Goal: Information Seeking & Learning: Learn about a topic

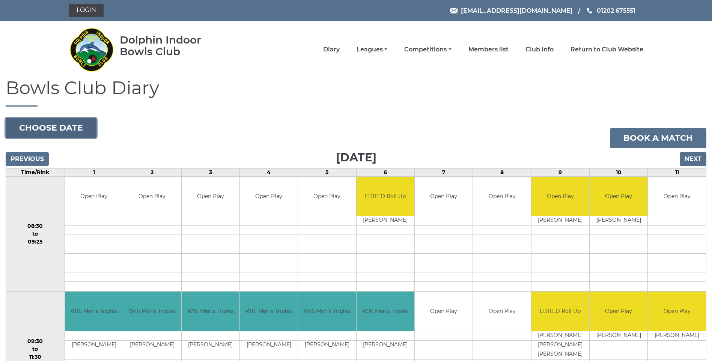
click at [67, 128] on button "Choose date" at bounding box center [51, 128] width 91 height 20
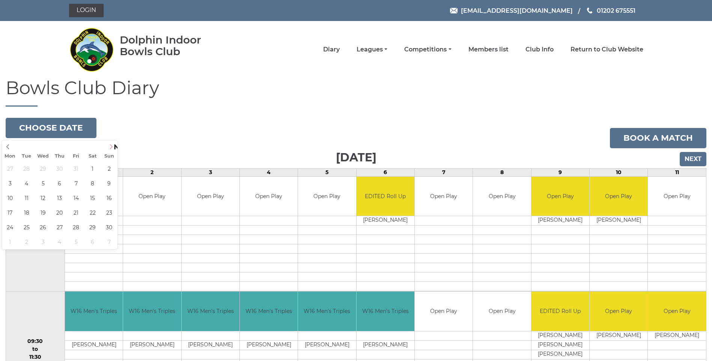
click at [110, 146] on icon at bounding box center [110, 146] width 5 height 5
type input "2025-11-22"
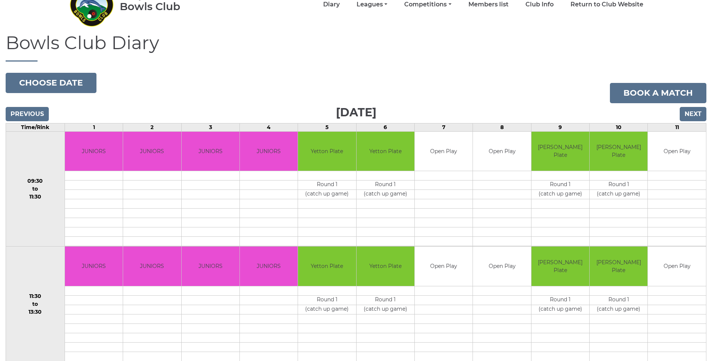
scroll to position [38, 0]
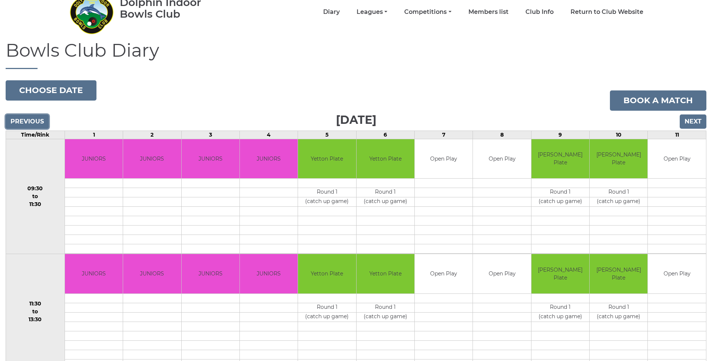
click at [29, 120] on input "Previous" at bounding box center [27, 121] width 43 height 14
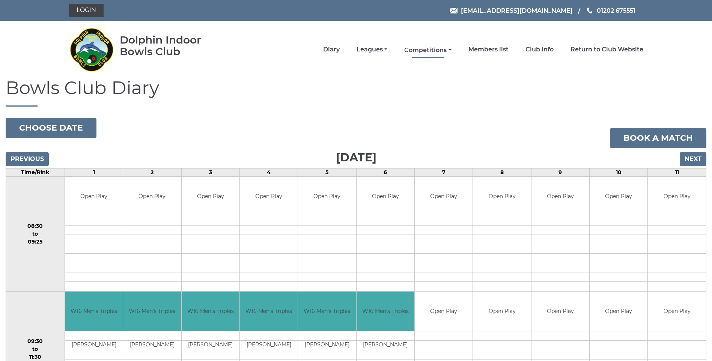
click at [412, 51] on link "Competitions" at bounding box center [427, 50] width 47 height 8
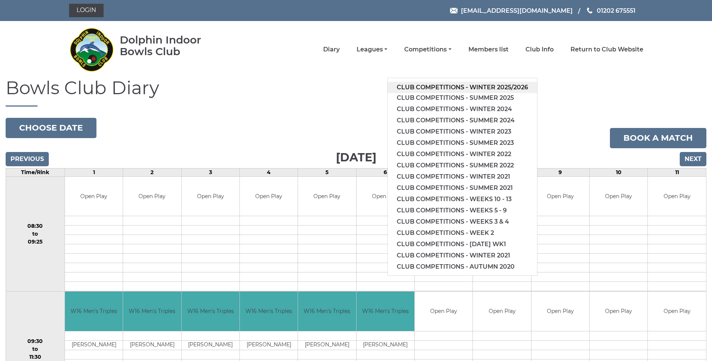
click at [422, 87] on link "Club competitions - Winter 2025/2026" at bounding box center [462, 87] width 149 height 11
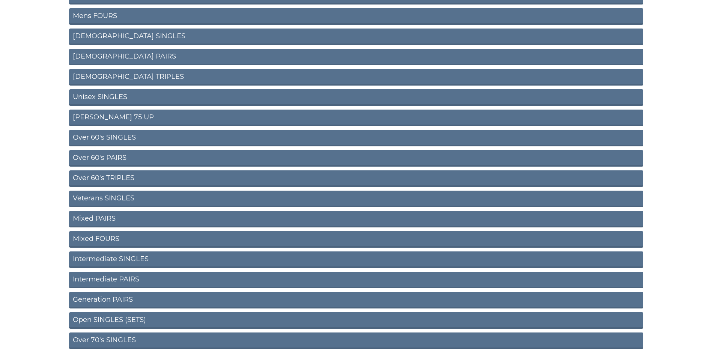
scroll to position [188, 0]
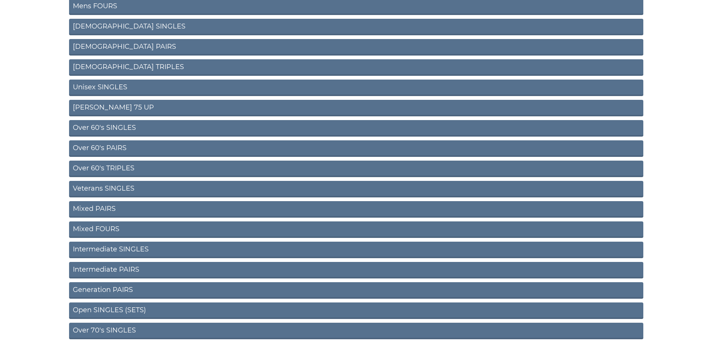
click at [102, 311] on link "Open SINGLES (SETS)" at bounding box center [356, 310] width 574 height 17
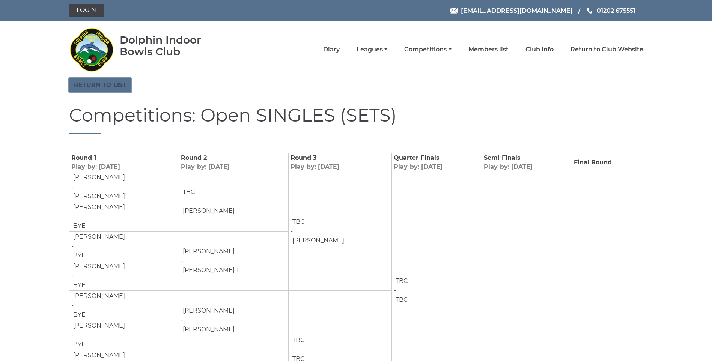
click at [107, 85] on link "Return to list" at bounding box center [100, 85] width 62 height 14
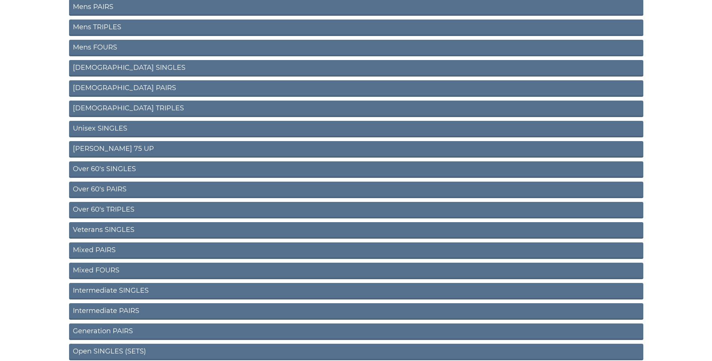
scroll to position [75, 0]
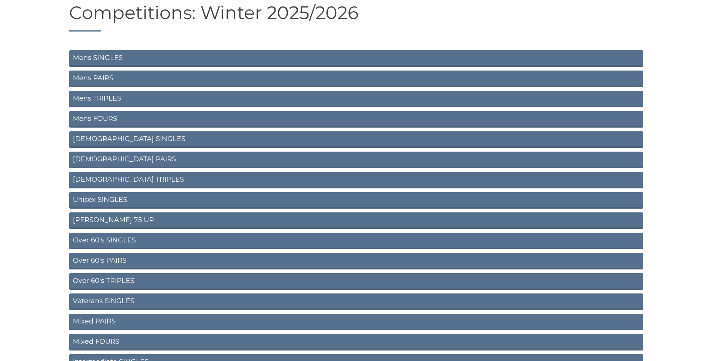
click at [101, 76] on link "Mens PAIRS" at bounding box center [356, 79] width 574 height 17
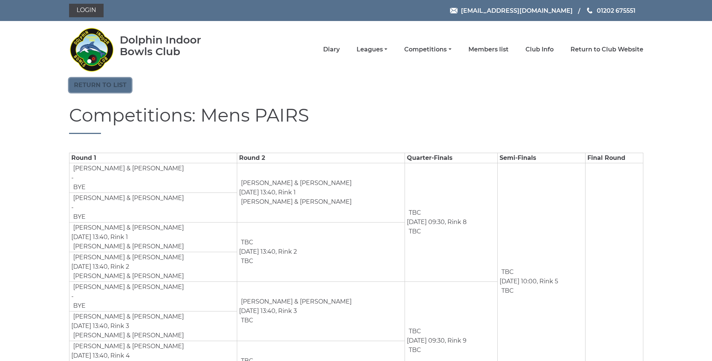
click at [107, 86] on link "Return to list" at bounding box center [100, 85] width 62 height 14
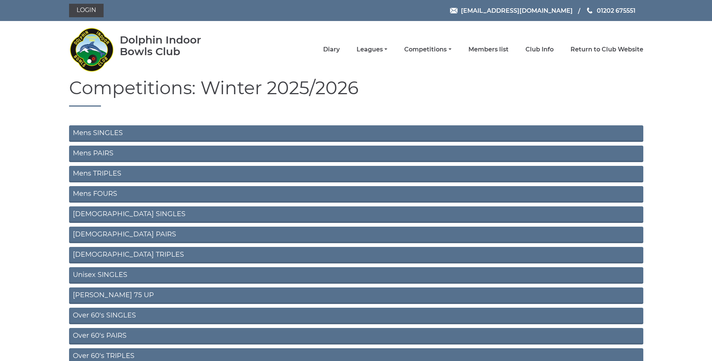
click at [113, 132] on link "Mens SINGLES" at bounding box center [356, 133] width 574 height 17
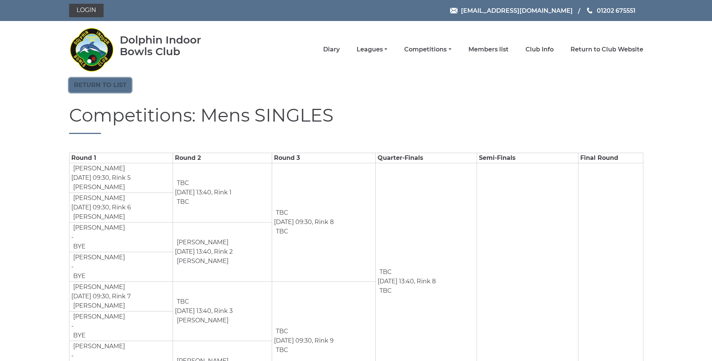
click at [114, 87] on link "Return to list" at bounding box center [100, 85] width 62 height 14
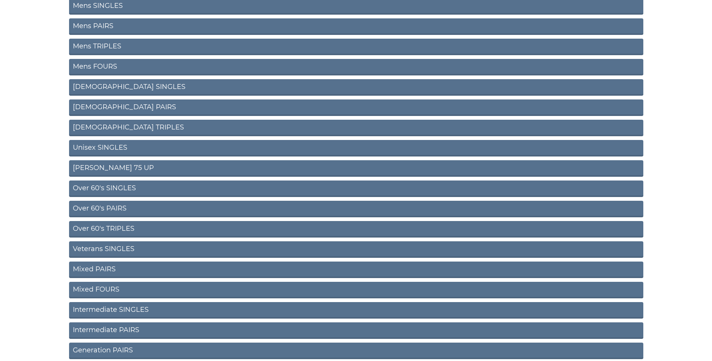
scroll to position [91, 0]
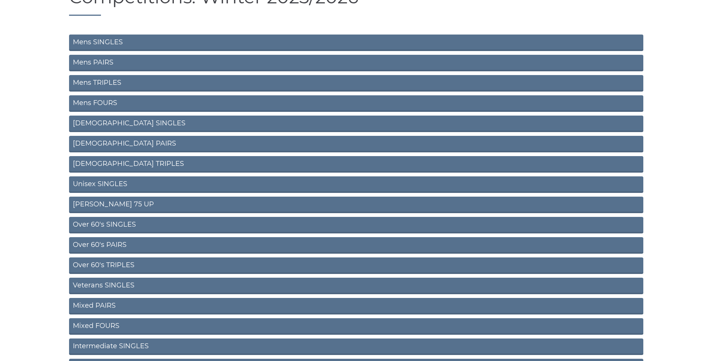
click at [107, 184] on link "Unisex SINGLES" at bounding box center [356, 184] width 574 height 17
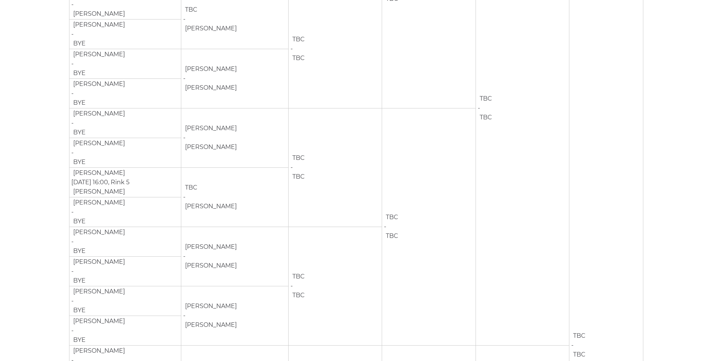
scroll to position [300, 0]
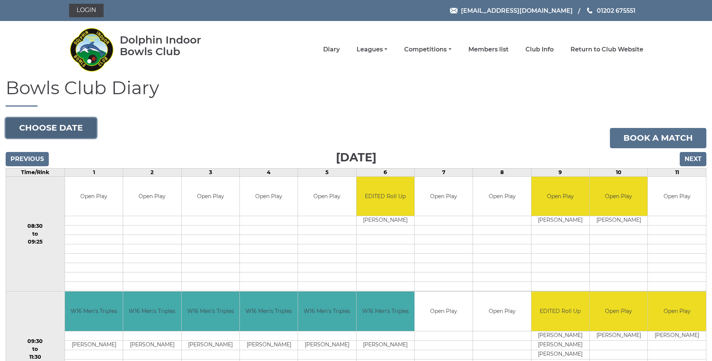
click at [31, 127] on button "Choose date" at bounding box center [51, 128] width 91 height 20
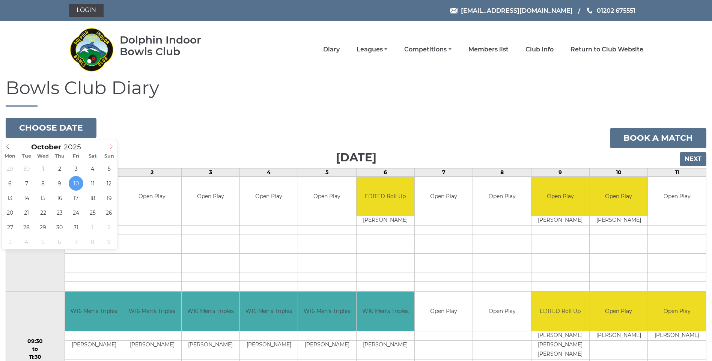
click at [111, 146] on icon at bounding box center [110, 146] width 5 height 5
type input "2025-11-22"
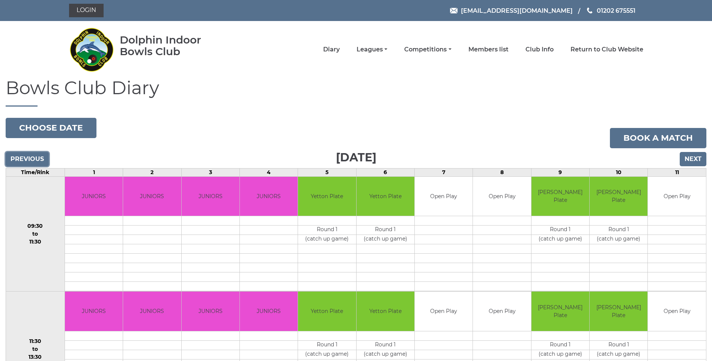
click at [37, 162] on input "Previous" at bounding box center [27, 159] width 43 height 14
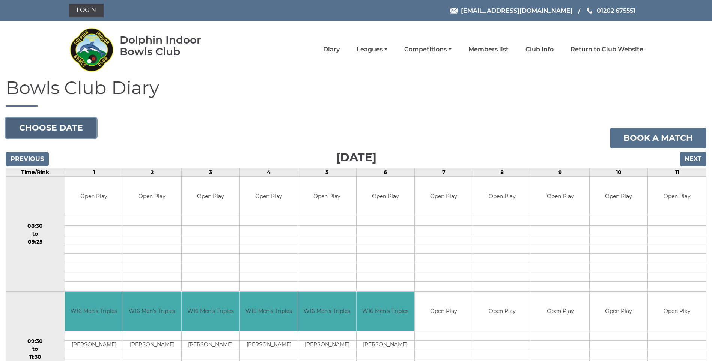
click at [66, 128] on button "Choose date" at bounding box center [51, 128] width 91 height 20
click at [422, 48] on link "Competitions" at bounding box center [427, 50] width 47 height 8
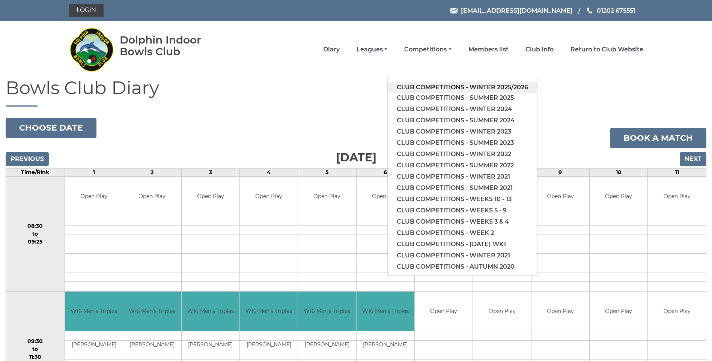
click at [432, 87] on link "Club competitions - Winter 2025/2026" at bounding box center [462, 87] width 149 height 11
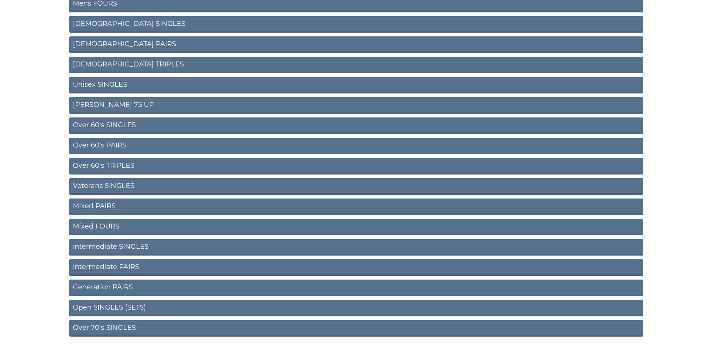
scroll to position [203, 0]
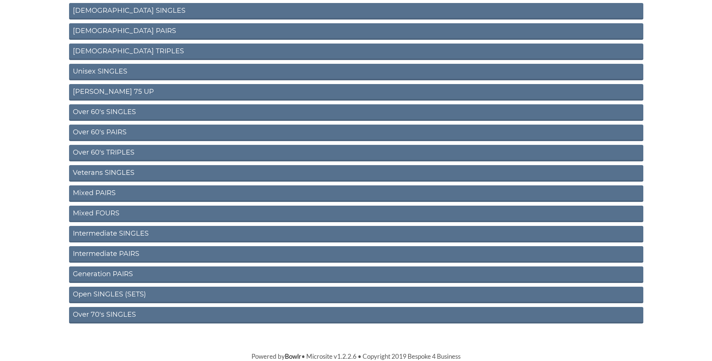
click at [104, 189] on link "Mixed PAIRS" at bounding box center [356, 193] width 574 height 17
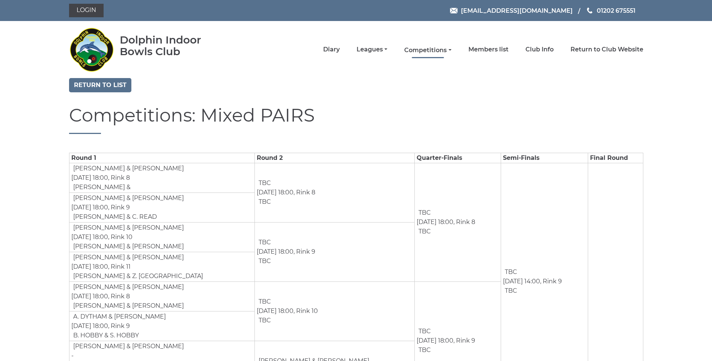
click at [431, 46] on link "Competitions" at bounding box center [427, 50] width 47 height 8
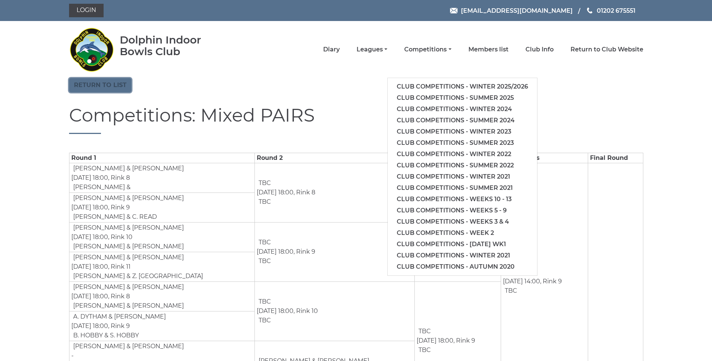
click at [96, 84] on link "Return to list" at bounding box center [100, 85] width 62 height 14
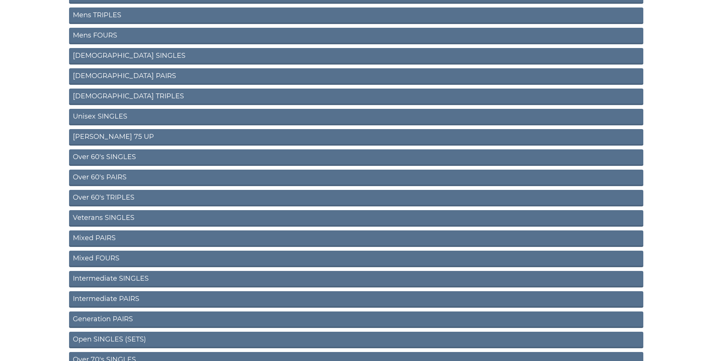
scroll to position [203, 0]
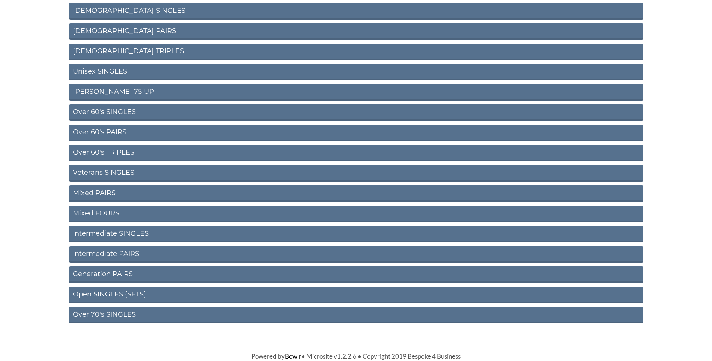
click at [104, 252] on link "Intermediate PAIRS" at bounding box center [356, 254] width 574 height 17
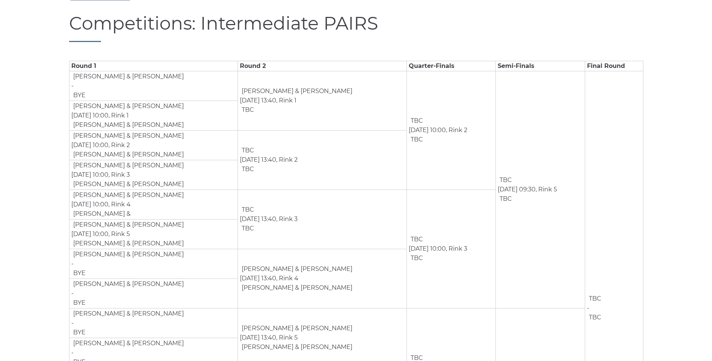
scroll to position [72, 0]
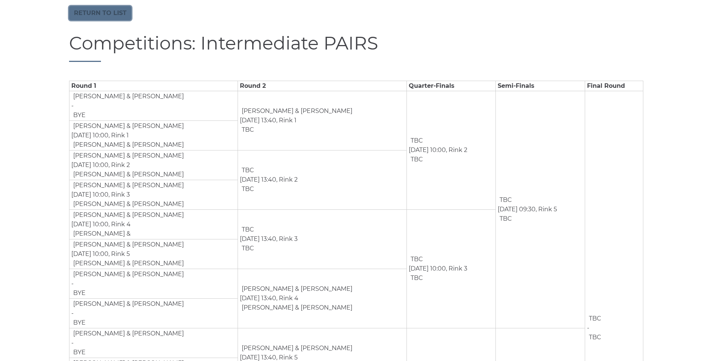
click at [90, 12] on link "Return to list" at bounding box center [100, 13] width 62 height 14
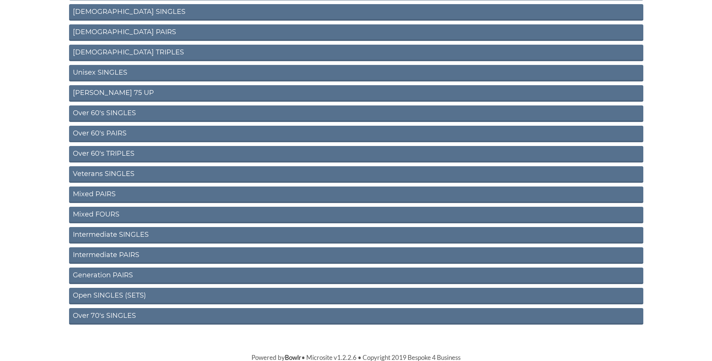
scroll to position [203, 0]
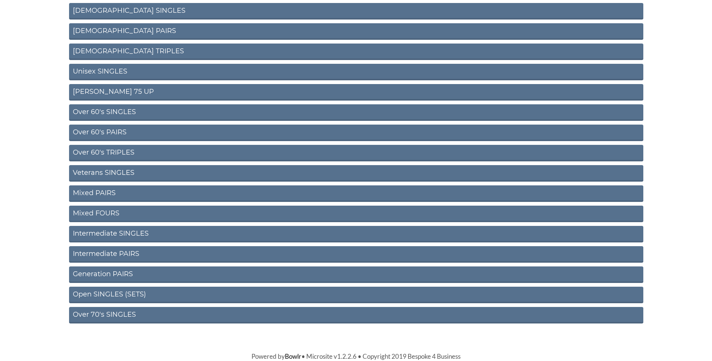
click at [99, 272] on link "Generation PAIRS" at bounding box center [356, 274] width 574 height 17
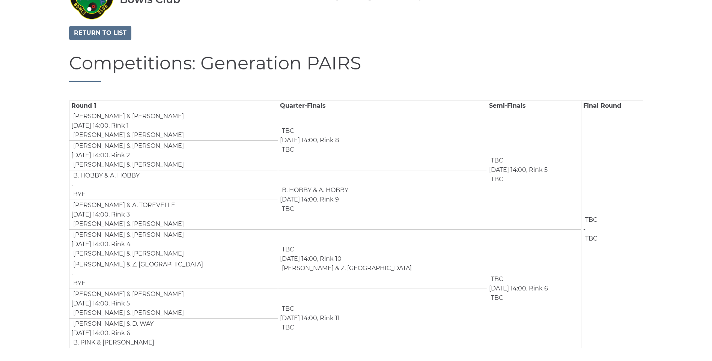
scroll to position [60, 0]
